Goal: Find specific page/section: Find specific page/section

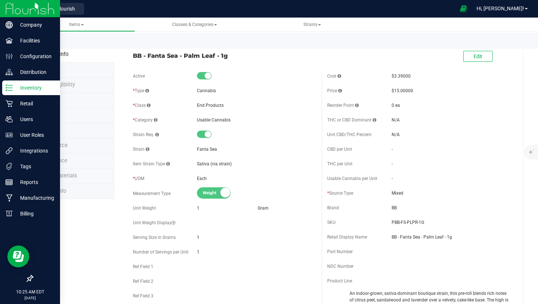
click at [30, 15] on img at bounding box center [29, 8] width 49 height 17
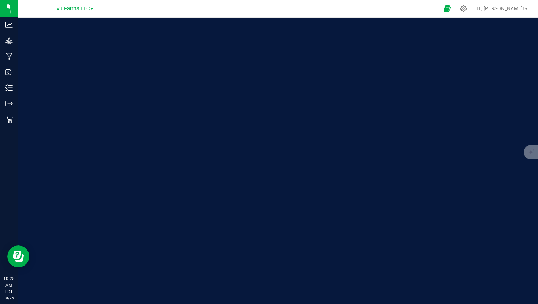
click at [73, 10] on span "VJ Farms LLC" at bounding box center [72, 8] width 33 height 7
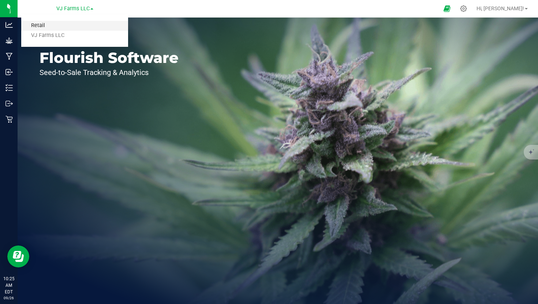
click at [63, 25] on link "Retail" at bounding box center [74, 26] width 107 height 10
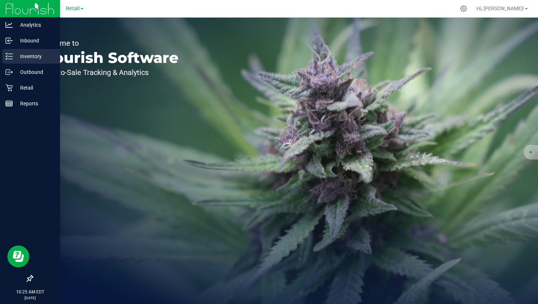
click at [38, 60] on p "Inventory" at bounding box center [35, 56] width 44 height 9
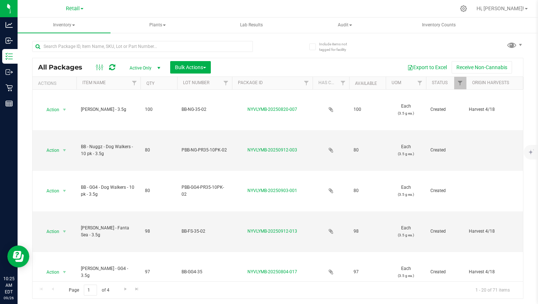
click at [151, 41] on div at bounding box center [155, 45] width 246 height 23
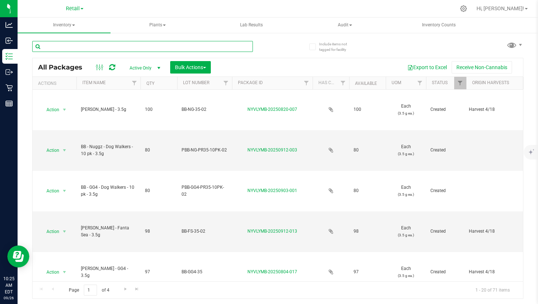
click at [151, 45] on input "text" at bounding box center [142, 46] width 221 height 11
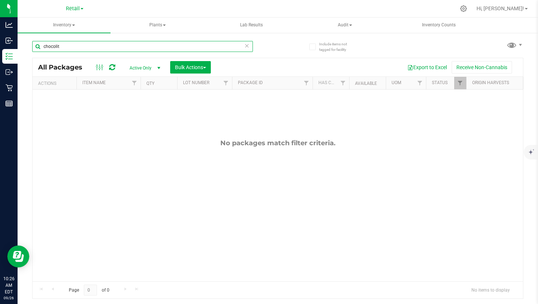
type input "chocolit"
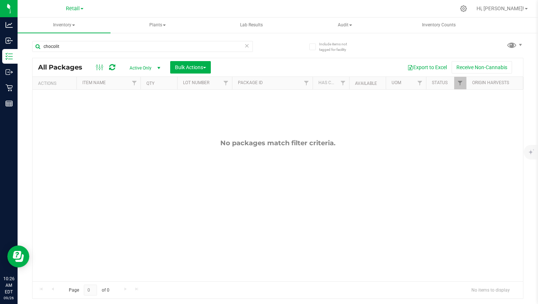
click at [160, 69] on span "select" at bounding box center [159, 68] width 6 height 6
click at [131, 113] on li "All" at bounding box center [143, 112] width 40 height 11
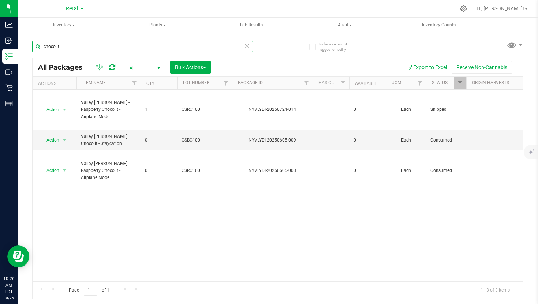
click at [251, 49] on input "chocolit" at bounding box center [142, 46] width 221 height 11
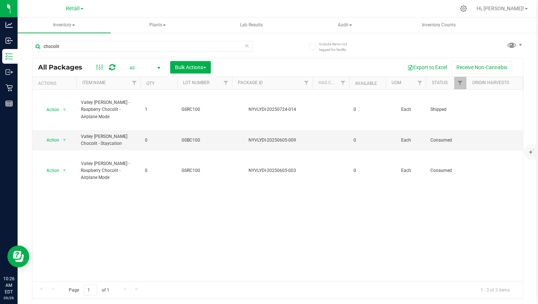
click at [249, 48] on icon at bounding box center [247, 45] width 5 height 9
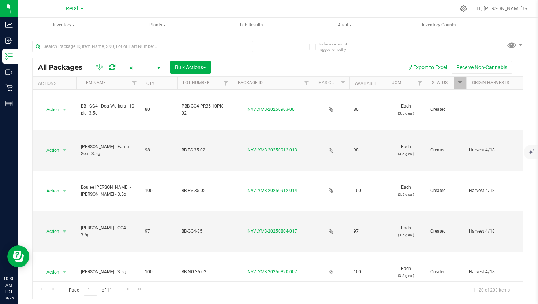
click at [139, 40] on div at bounding box center [155, 45] width 246 height 23
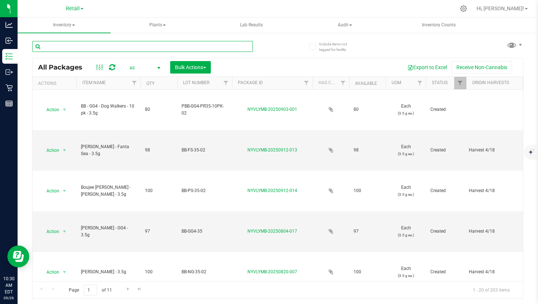
click at [137, 47] on input "text" at bounding box center [142, 46] width 221 height 11
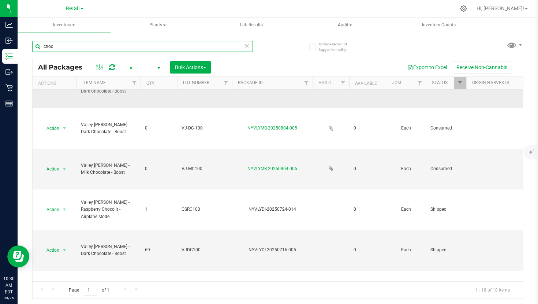
scroll to position [64, 0]
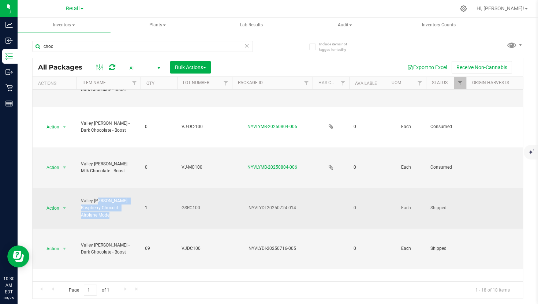
drag, startPoint x: 131, startPoint y: 213, endPoint x: 81, endPoint y: 205, distance: 50.6
click at [81, 205] on span "Valley [PERSON_NAME] - Raspberry Chocolit - Airplane Mode" at bounding box center [108, 208] width 55 height 21
copy span "Valley [PERSON_NAME] - Raspberry Chocolit - Airplane Mode"
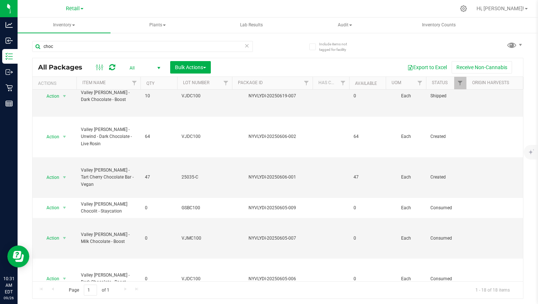
scroll to position [462, 0]
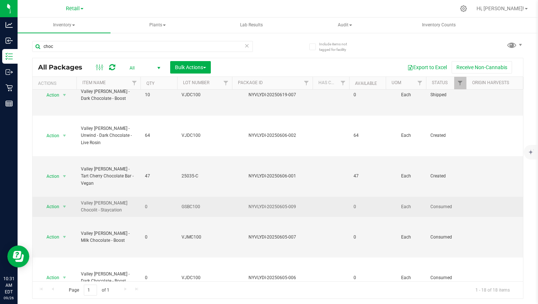
drag, startPoint x: 125, startPoint y: 211, endPoint x: 82, endPoint y: 202, distance: 44.5
click at [82, 202] on span "Valley [PERSON_NAME] Chocolit - Staycation" at bounding box center [108, 207] width 55 height 14
copy span "Valley [PERSON_NAME] Chocolit - Staycation"
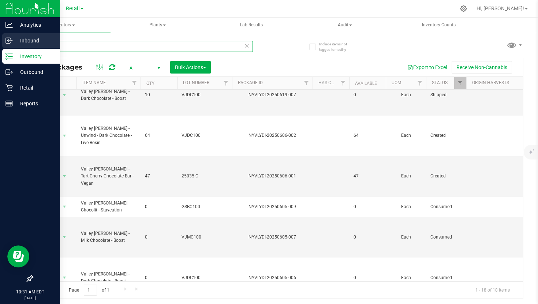
drag, startPoint x: 122, startPoint y: 49, endPoint x: 14, endPoint y: 42, distance: 107.9
click at [14, 42] on div "Analytics Inbound Inventory Outbound Retail Reports 10:31 AM EDT [DATE] 09/26 R…" at bounding box center [269, 152] width 538 height 304
type input "[PERSON_NAME]"
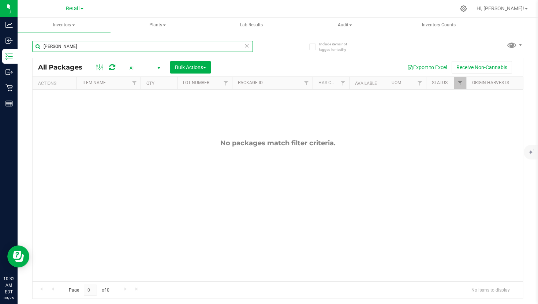
click at [252, 47] on input "[PERSON_NAME]" at bounding box center [142, 46] width 221 height 11
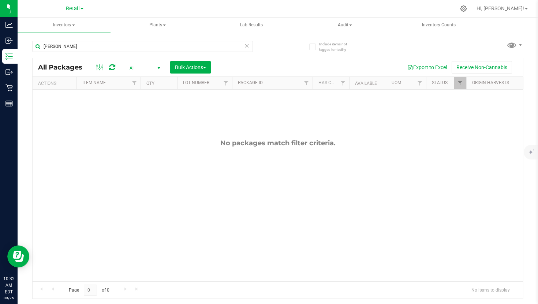
click at [248, 47] on icon at bounding box center [247, 45] width 5 height 9
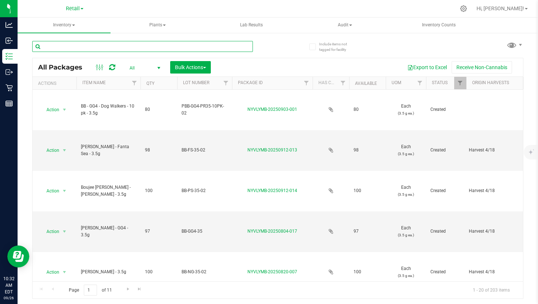
click at [218, 46] on input "text" at bounding box center [142, 46] width 221 height 11
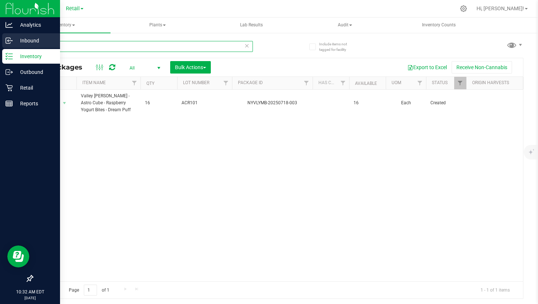
drag, startPoint x: 75, startPoint y: 48, endPoint x: 15, endPoint y: 47, distance: 60.1
click at [15, 47] on div "Analytics Inbound Inventory Outbound Retail Reports 10:32 AM EDT [DATE] 09/26 R…" at bounding box center [269, 152] width 538 height 304
type input "c"
type input "r"
type input "tart"
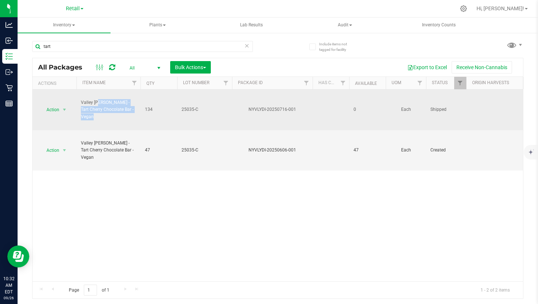
drag, startPoint x: 127, startPoint y: 115, endPoint x: 81, endPoint y: 105, distance: 46.3
click at [81, 105] on span "Valley [PERSON_NAME] - Tart Cherry Chocolate Bar - Vegan" at bounding box center [108, 109] width 55 height 21
copy span "Valley [PERSON_NAME] - Tart Cherry Chocolate Bar - Vegan"
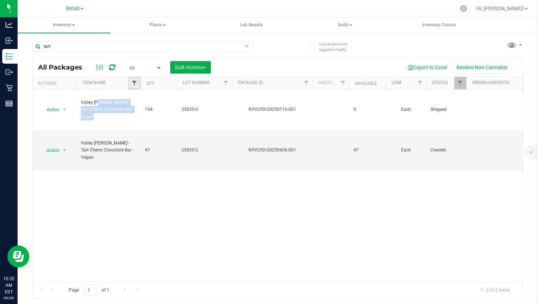
click at [135, 86] on span "Filter" at bounding box center [134, 83] width 6 height 6
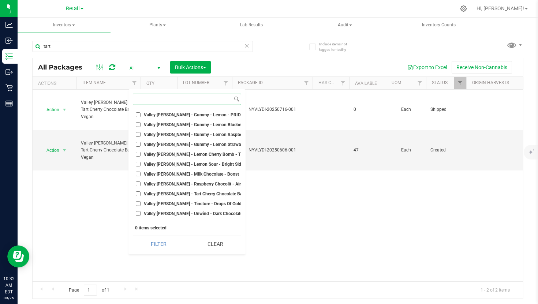
scroll to position [1757, 0]
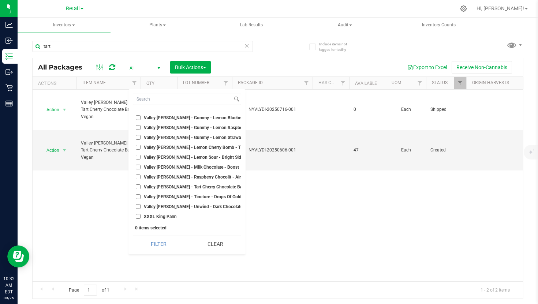
click at [138, 187] on input "Valley [PERSON_NAME] - Tart Cherry Chocolate Bar - Vegan" at bounding box center [138, 187] width 5 height 5
checkbox input "true"
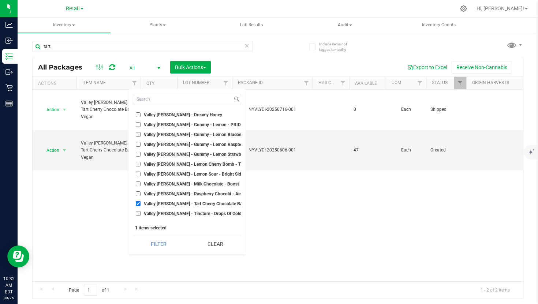
scroll to position [1733, 0]
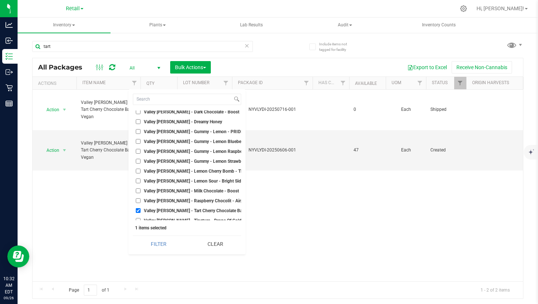
click at [139, 201] on input "Valley [PERSON_NAME] - Raspberry Chocolit - Airplane Mode" at bounding box center [138, 200] width 5 height 5
checkbox input "true"
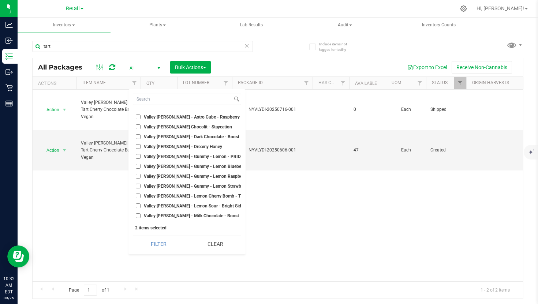
scroll to position [1699, 0]
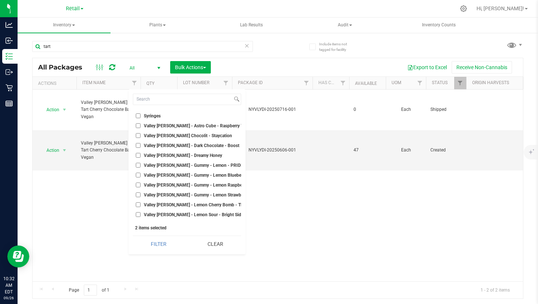
click at [141, 134] on label "Valley [PERSON_NAME] Chocolit - Staycation" at bounding box center [184, 135] width 96 height 5
click at [141, 134] on input "Valley [PERSON_NAME] Chocolit - Staycation" at bounding box center [138, 135] width 5 height 5
checkbox input "true"
click at [160, 236] on button "Filter" at bounding box center [159, 244] width 52 height 16
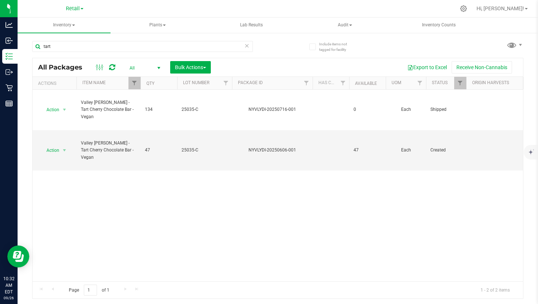
click at [139, 81] on div at bounding box center [140, 83] width 3 height 13
click at [135, 84] on span "Filter" at bounding box center [134, 83] width 6 height 6
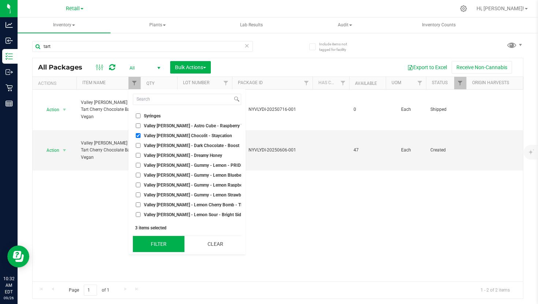
click at [156, 244] on button "Filter" at bounding box center [159, 244] width 52 height 16
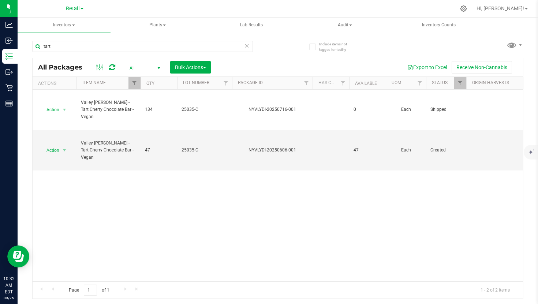
click at [157, 65] on span "select" at bounding box center [159, 68] width 6 height 6
click at [146, 109] on li "All" at bounding box center [143, 112] width 40 height 11
click at [134, 79] on link "Filter" at bounding box center [135, 83] width 12 height 12
click at [151, 68] on span "All" at bounding box center [143, 68] width 40 height 10
click at [147, 79] on li "Active Only" at bounding box center [143, 80] width 40 height 11
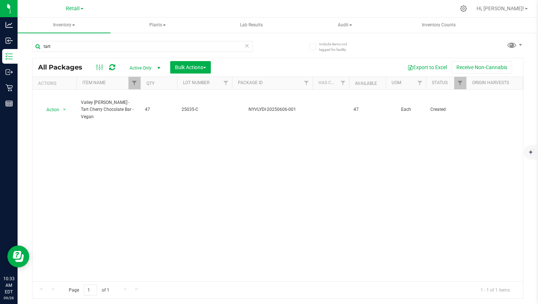
click at [138, 68] on span "Active Only" at bounding box center [143, 68] width 40 height 10
click at [136, 115] on li "All" at bounding box center [143, 112] width 40 height 11
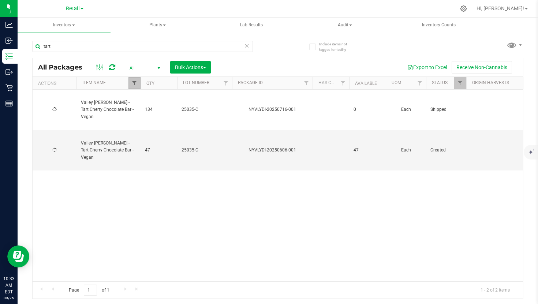
click at [134, 82] on span "Filter" at bounding box center [134, 83] width 6 height 6
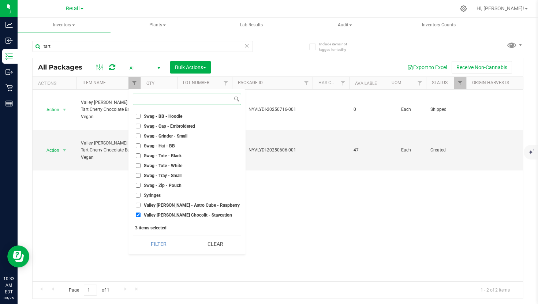
scroll to position [1757, 0]
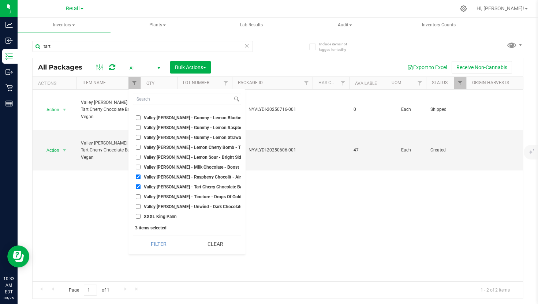
click at [137, 188] on input "Valley [PERSON_NAME] - Tart Cherry Chocolate Bar - Vegan" at bounding box center [138, 187] width 5 height 5
checkbox input "false"
click at [157, 245] on button "Filter" at bounding box center [159, 244] width 52 height 16
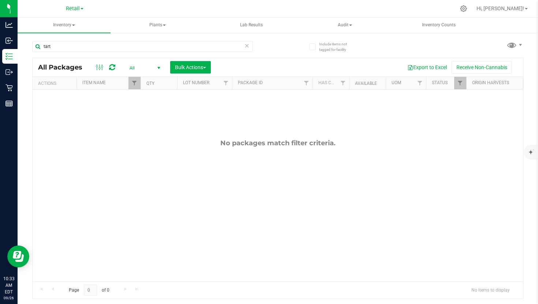
click at [159, 67] on span "select" at bounding box center [159, 68] width 6 height 6
click at [147, 100] on li "Locked" at bounding box center [143, 101] width 40 height 11
click at [159, 69] on span "select" at bounding box center [159, 68] width 6 height 6
click at [146, 87] on li "Lab Samples" at bounding box center [143, 90] width 40 height 11
click at [158, 66] on span "select" at bounding box center [159, 68] width 6 height 6
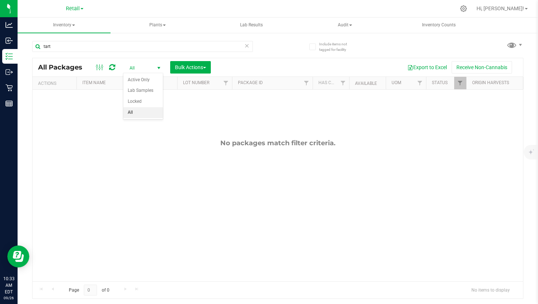
click at [313, 198] on div "No packages match filter criteria." at bounding box center [278, 210] width 491 height 241
click at [460, 83] on span "Filter" at bounding box center [460, 83] width 6 height 6
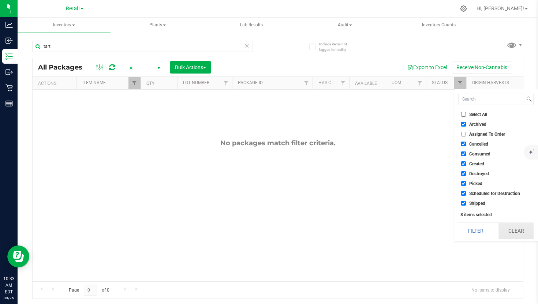
click at [512, 232] on button "Clear" at bounding box center [516, 231] width 35 height 16
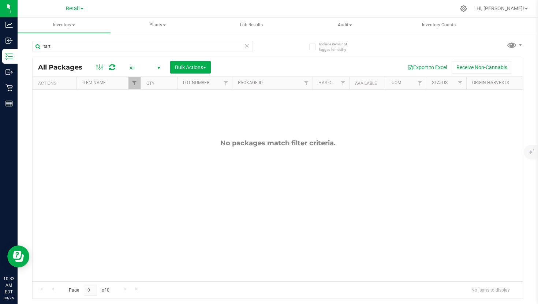
click at [146, 66] on span "All" at bounding box center [143, 68] width 40 height 10
click at [139, 111] on li "All" at bounding box center [143, 112] width 40 height 11
click at [248, 45] on icon at bounding box center [247, 45] width 5 height 9
click at [156, 67] on span "select" at bounding box center [159, 68] width 6 height 6
click at [139, 112] on li "All" at bounding box center [143, 112] width 40 height 11
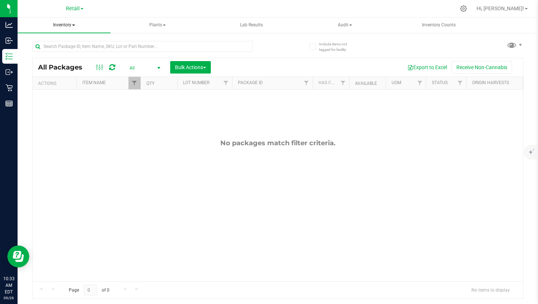
click at [72, 24] on span "Inventory" at bounding box center [64, 25] width 93 height 15
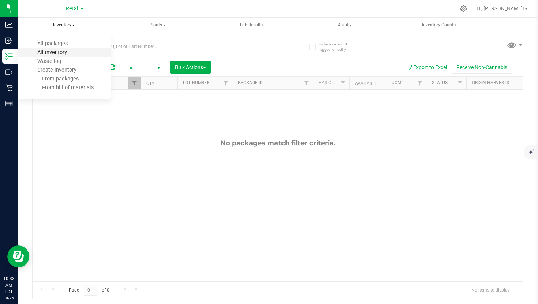
click at [56, 53] on span "All inventory" at bounding box center [51, 52] width 49 height 6
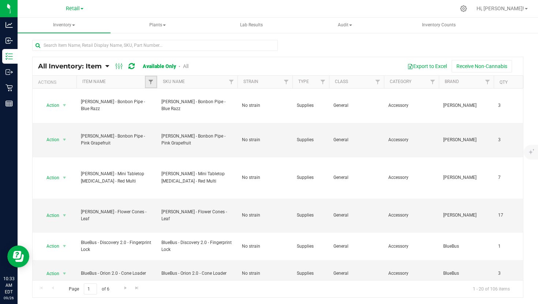
click at [151, 86] on link "Filter" at bounding box center [151, 82] width 12 height 12
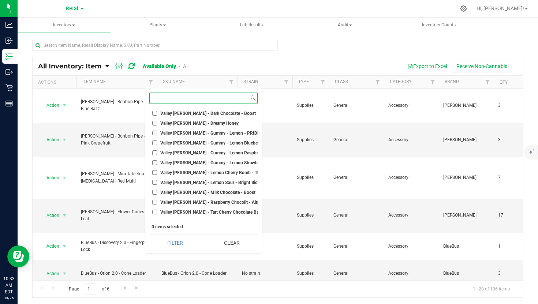
scroll to position [1757, 0]
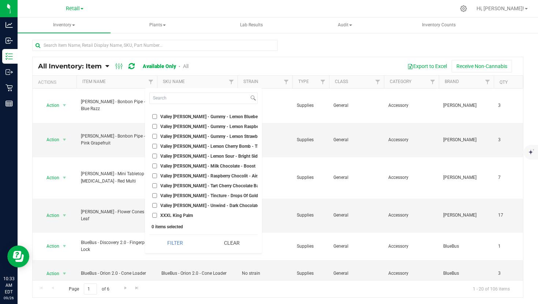
click at [155, 176] on input "Valley [PERSON_NAME] - Raspberry Chocolit - Airplane Mode" at bounding box center [154, 176] width 5 height 5
checkbox input "true"
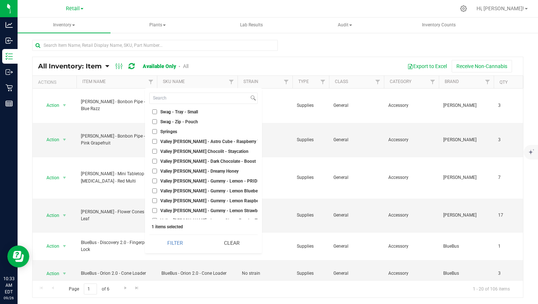
scroll to position [1681, 0]
click at [154, 153] on input "Valley [PERSON_NAME] Chocolit - Staycation" at bounding box center [154, 152] width 5 height 5
checkbox input "true"
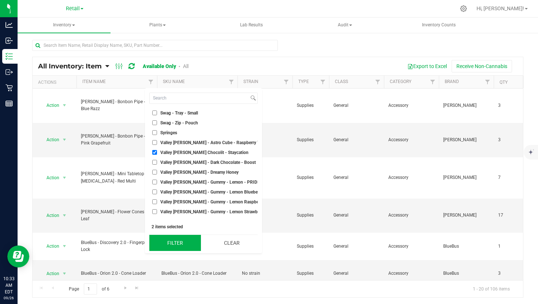
click at [177, 244] on button "Filter" at bounding box center [175, 243] width 52 height 16
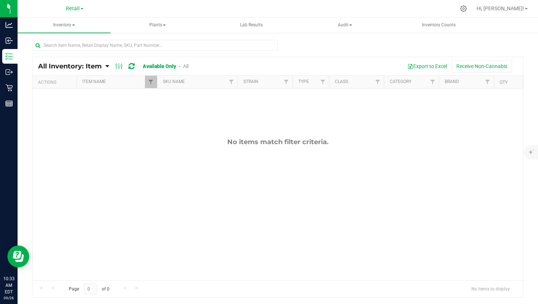
click at [187, 66] on link "All" at bounding box center [185, 66] width 5 height 6
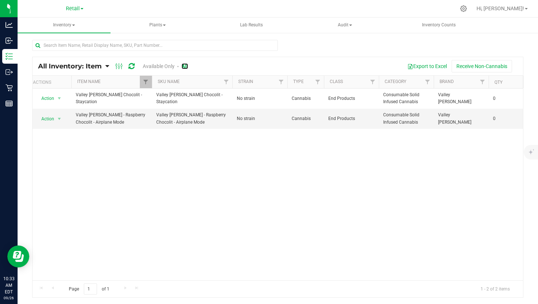
scroll to position [0, 7]
